Goal: Task Accomplishment & Management: Use online tool/utility

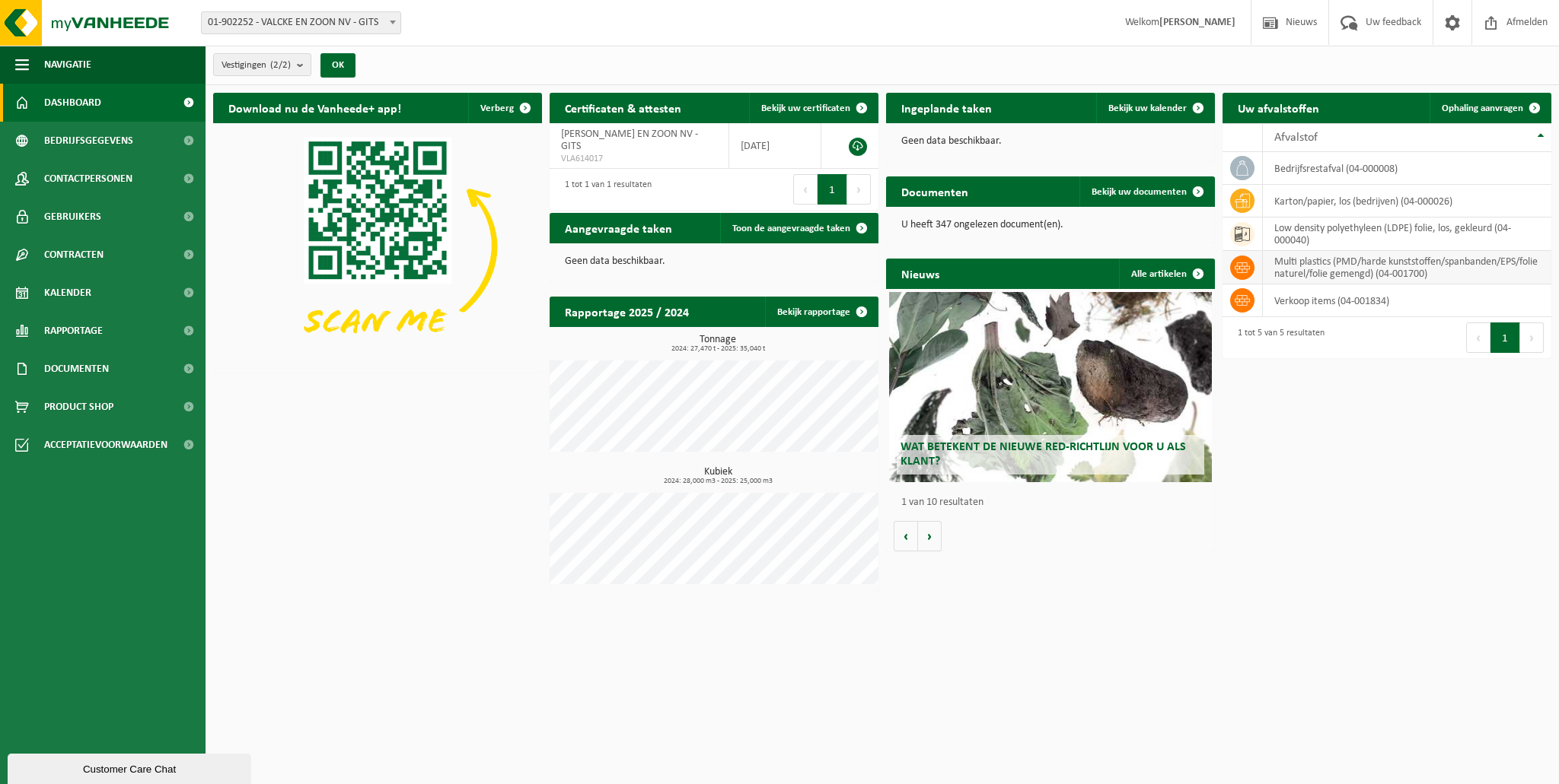
click at [1316, 272] on td "multi plastics (PMD/harde kunststoffen/spanbanden/EPS/folie naturel/folie gemen…" at bounding box center [1406, 267] width 288 height 33
click at [1509, 109] on span "Ophaling aanvragen" at bounding box center [1482, 109] width 81 height 9
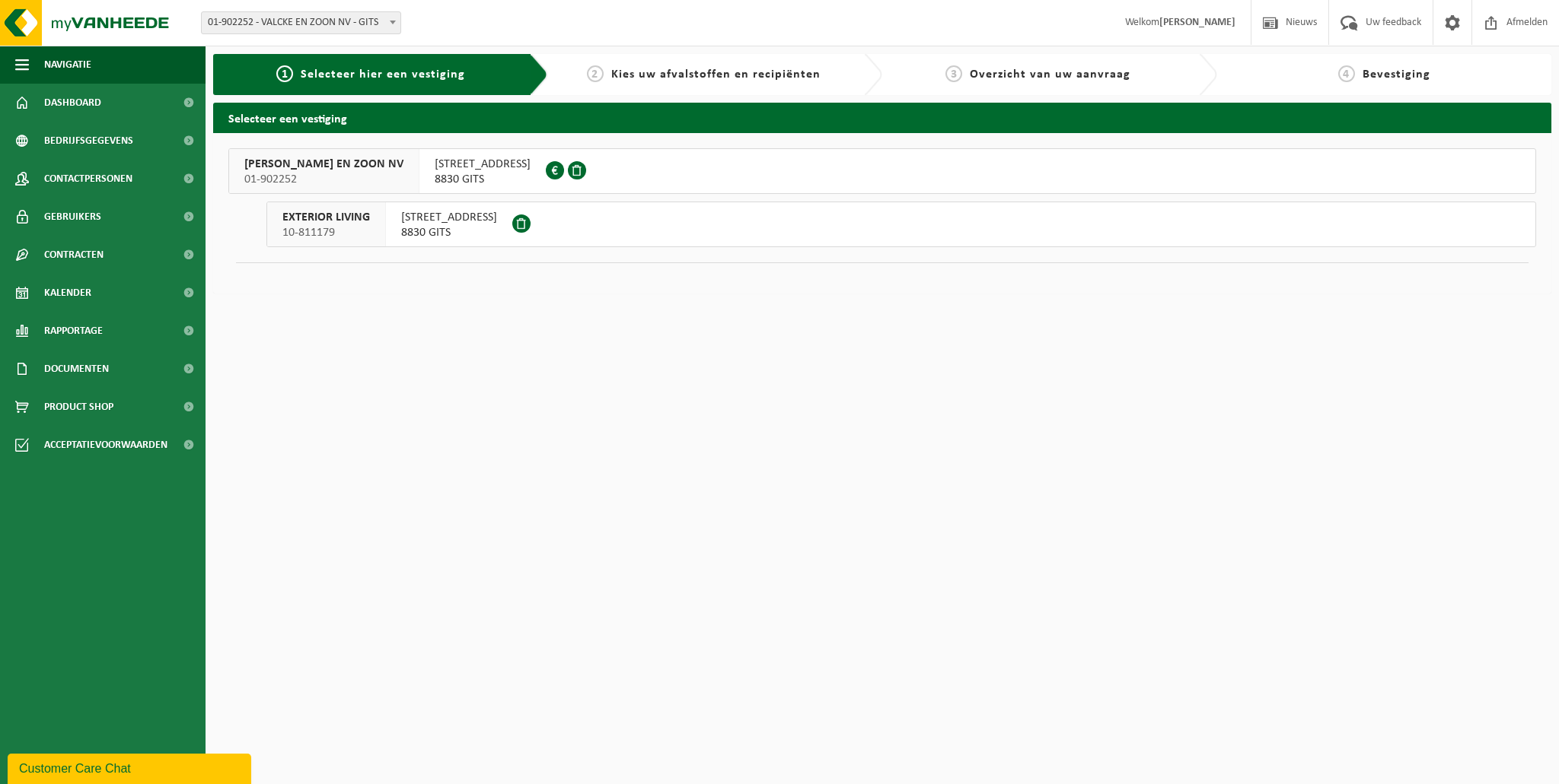
click at [435, 170] on span "BRUGGESTEENWEG 245" at bounding box center [482, 164] width 95 height 15
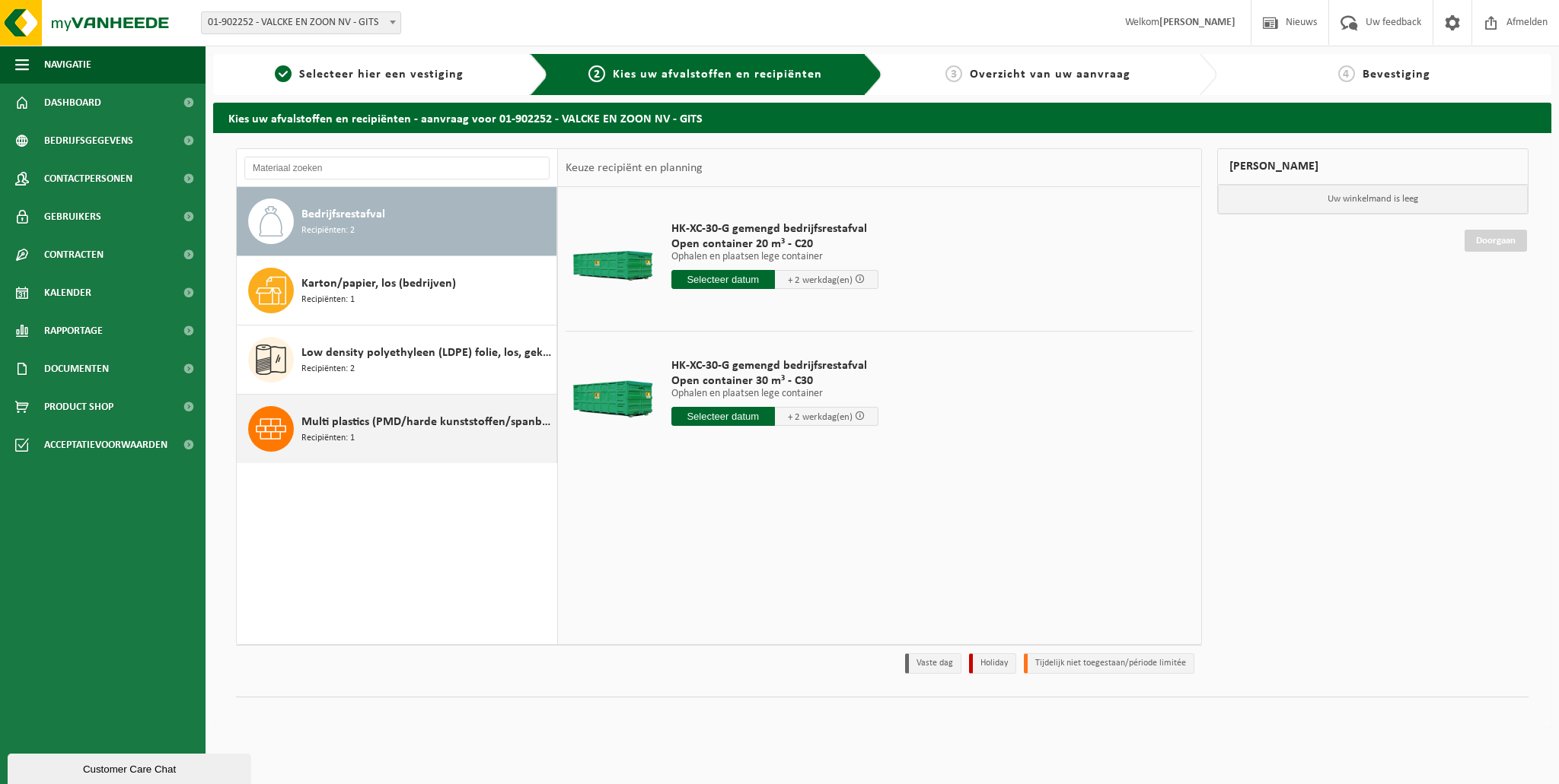
click at [393, 417] on span "Multi plastics (PMD/harde kunststoffen/spanbanden/EPS/folie naturel/folie gemen…" at bounding box center [427, 421] width 251 height 18
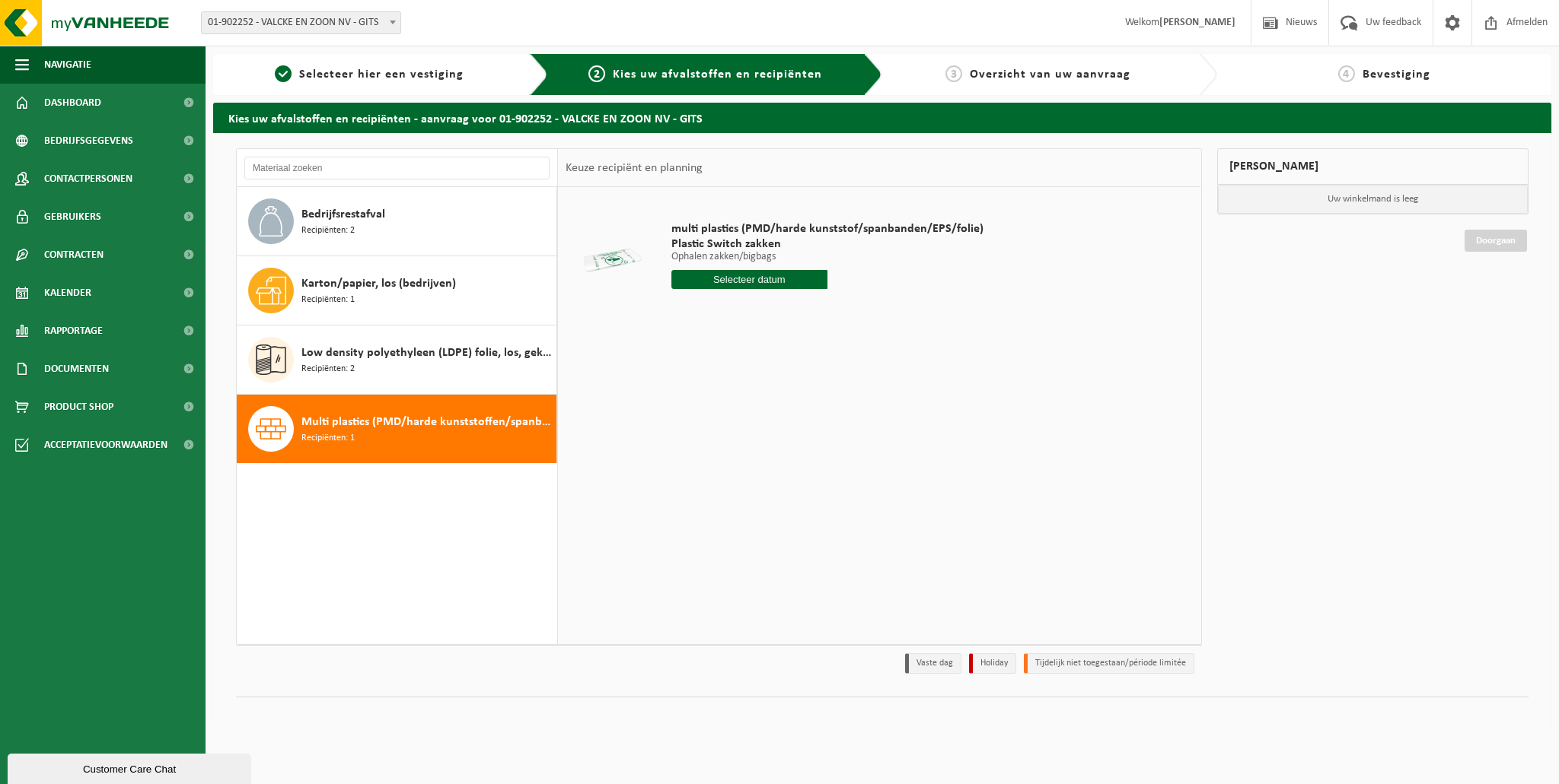
click at [797, 284] on input "text" at bounding box center [748, 280] width 156 height 19
click at [680, 467] on div "29" at bounding box center [685, 464] width 26 height 25
type input "Van 2025-09-29"
drag, startPoint x: 758, startPoint y: 308, endPoint x: 737, endPoint y: 310, distance: 21.1
click at [737, 310] on input "1" at bounding box center [748, 307] width 156 height 20
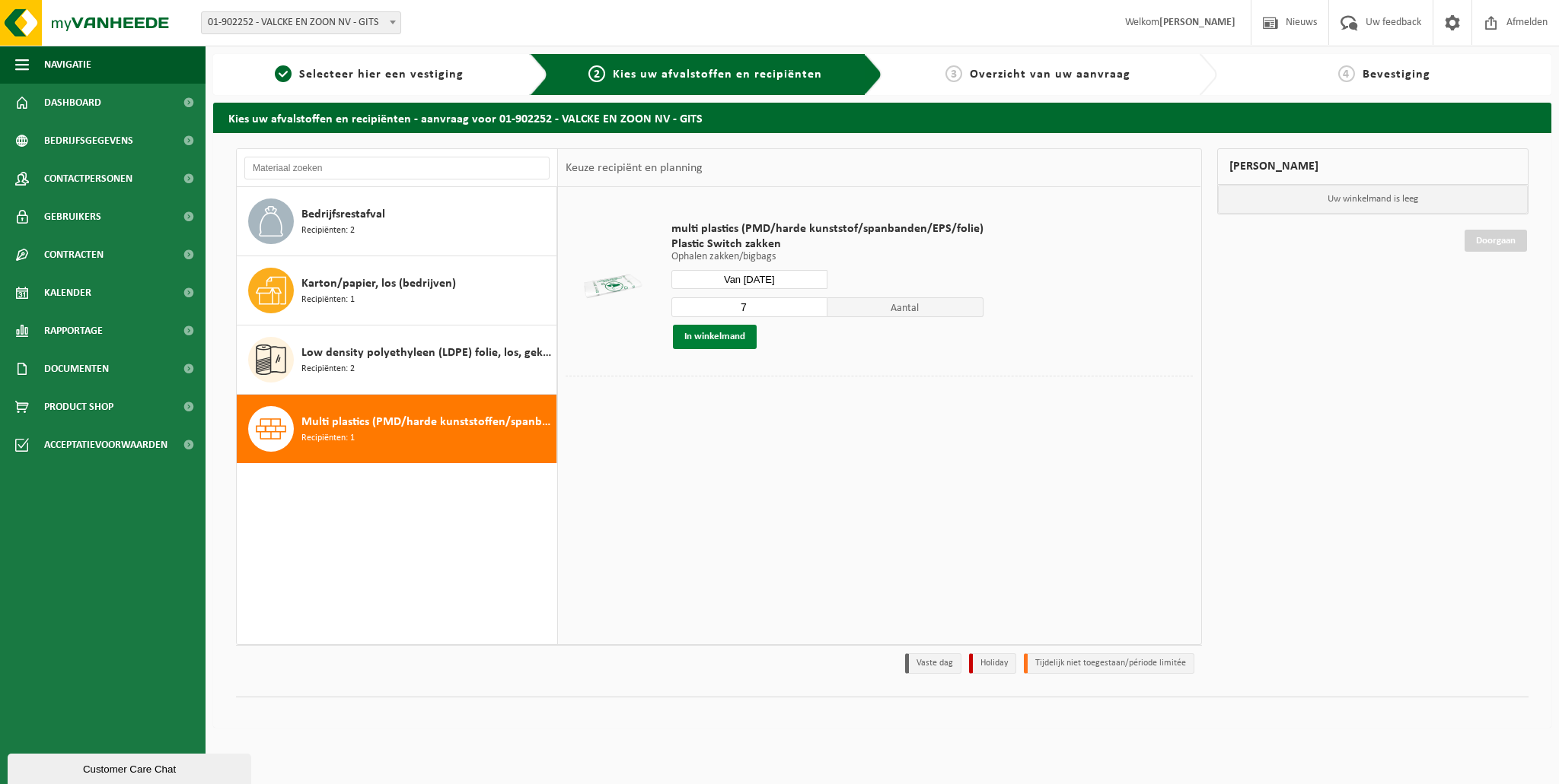
type input "7"
click at [716, 341] on button "In winkelmand" at bounding box center [714, 337] width 84 height 25
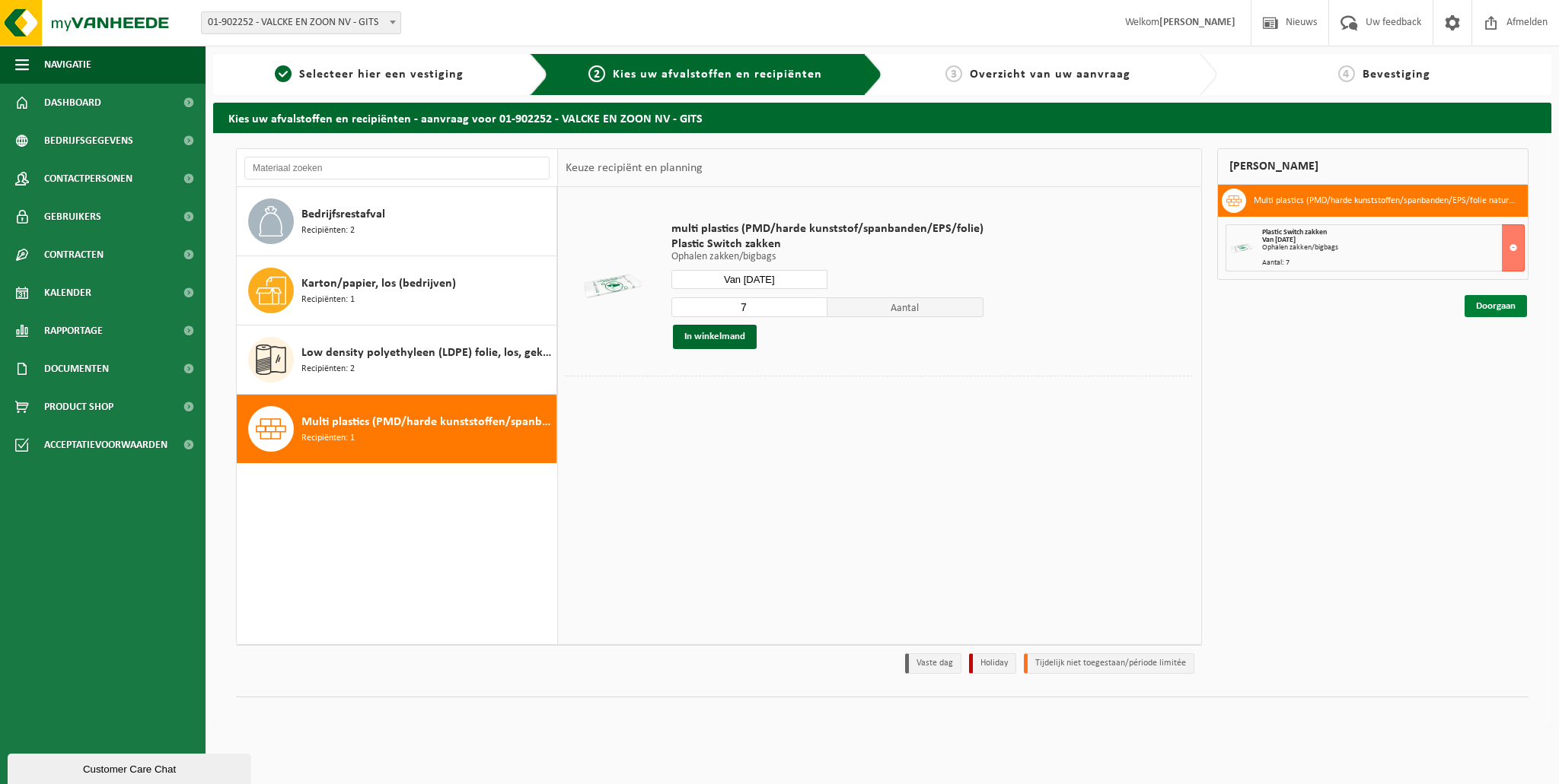
click at [1520, 306] on link "Doorgaan" at bounding box center [1496, 306] width 62 height 22
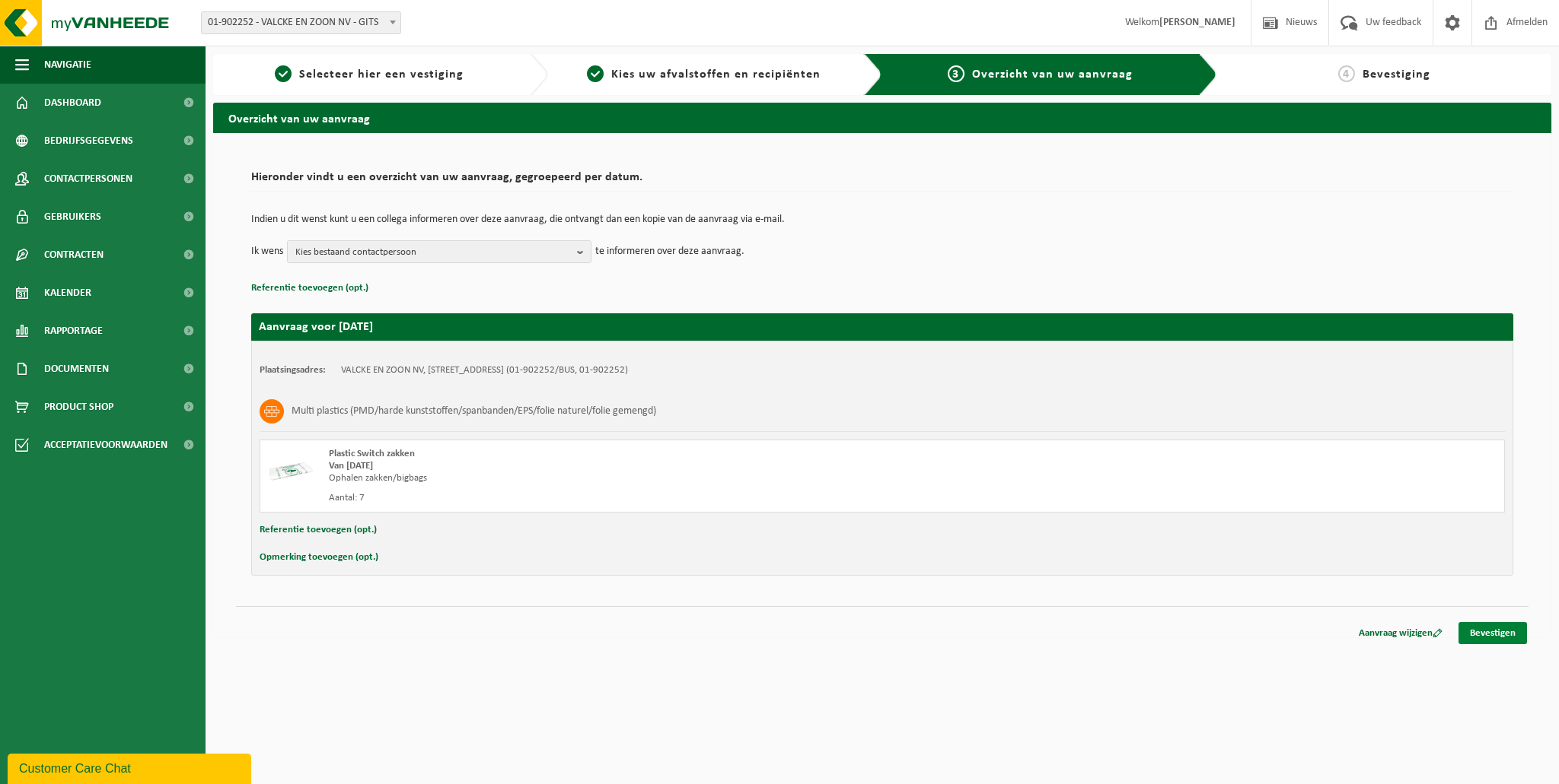
click at [1482, 628] on link "Bevestigen" at bounding box center [1492, 633] width 68 height 22
